Goal: Complete application form

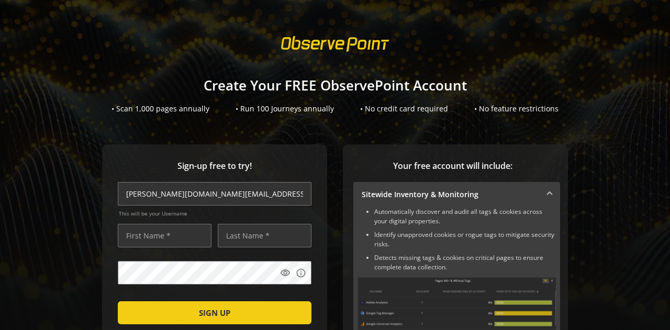
type input "[PERSON_NAME][DOMAIN_NAME][EMAIL_ADDRESS][DOMAIN_NAME]"
type input "[PERSON_NAME]"
type input "Dev"
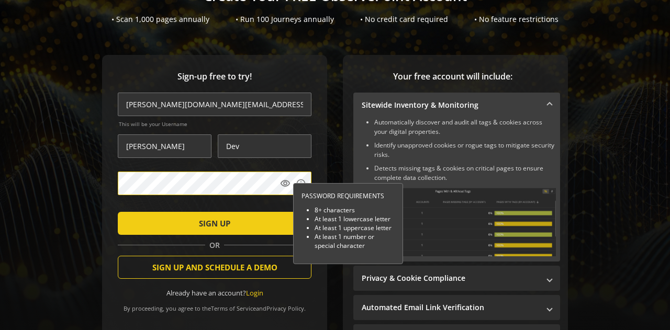
scroll to position [52, 0]
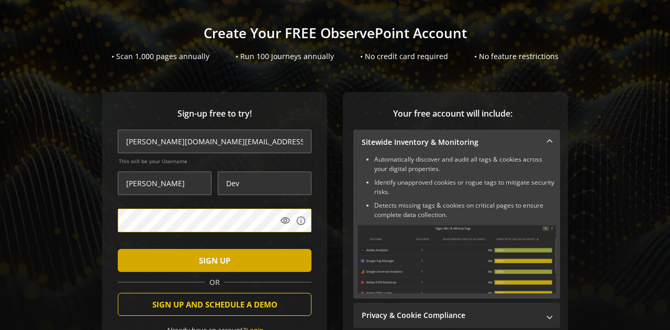
click at [173, 265] on span "submit" at bounding box center [215, 260] width 194 height 25
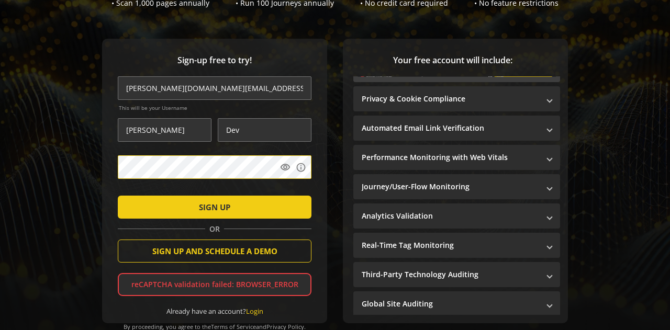
scroll to position [158, 0]
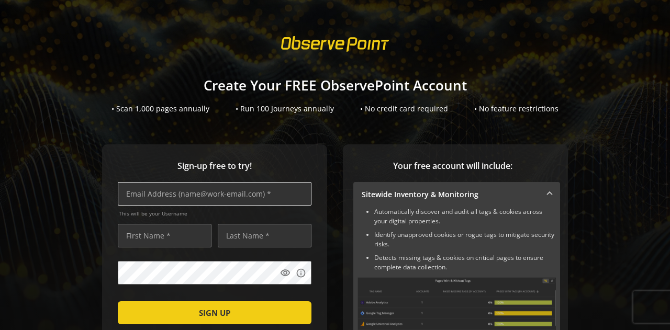
click at [201, 192] on input "text" at bounding box center [215, 194] width 194 height 24
type input "[PERSON_NAME][DOMAIN_NAME][EMAIL_ADDRESS][DOMAIN_NAME]"
type input "[PERSON_NAME]"
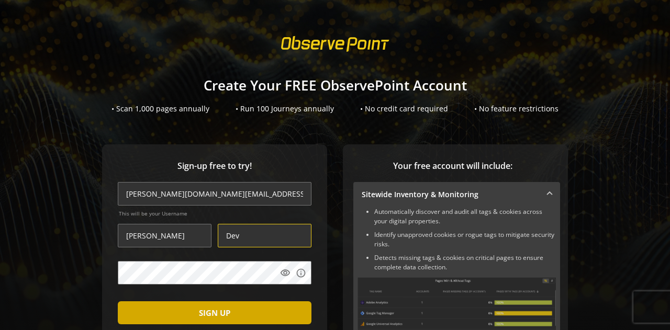
type input "Dev"
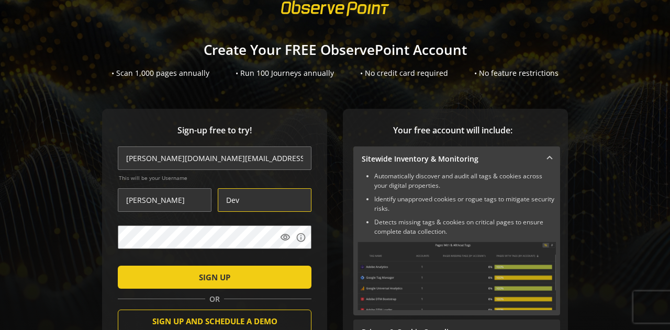
scroll to position [52, 0]
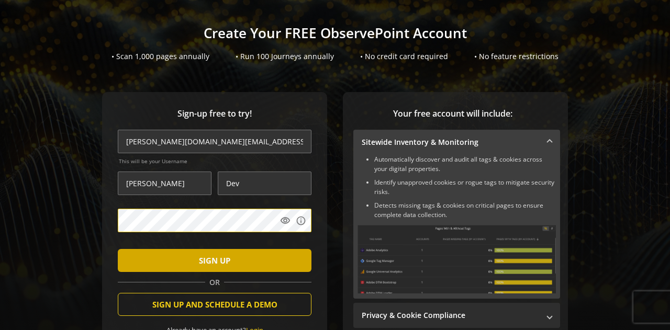
click at [170, 256] on span "submit" at bounding box center [215, 260] width 194 height 25
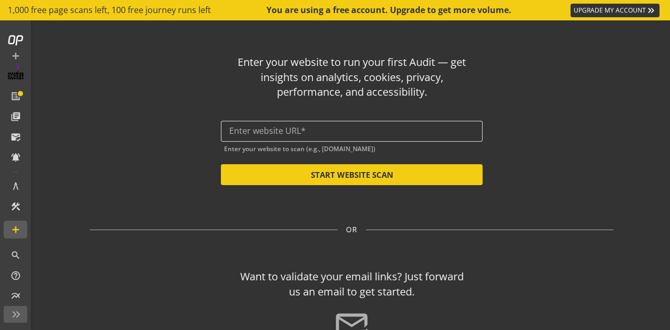
click at [283, 127] on input "text" at bounding box center [351, 131] width 245 height 10
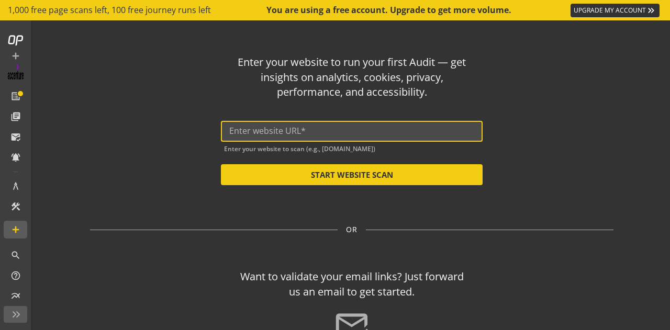
paste input "[URL][DOMAIN_NAME]"
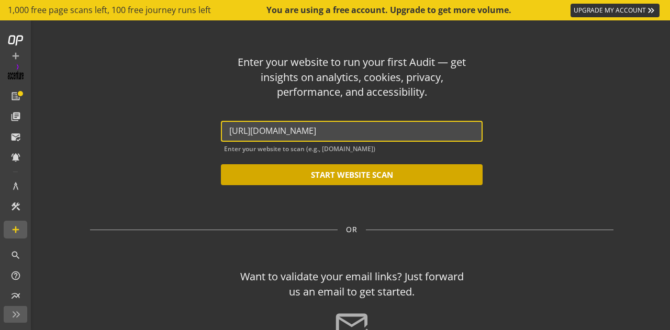
type input "[URL][DOMAIN_NAME]"
click at [281, 170] on button "START WEBSITE SCAN" at bounding box center [352, 174] width 262 height 21
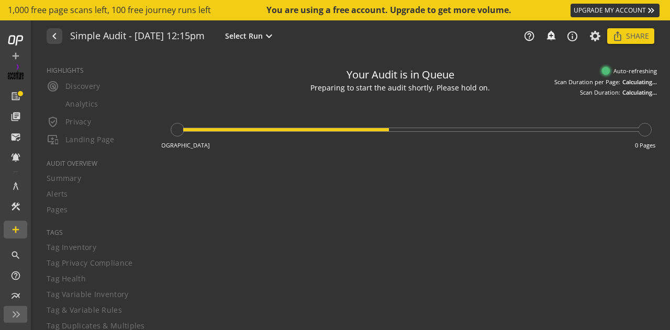
type textarea "Notes can include: -a description of what this audit is validating -changes in …"
